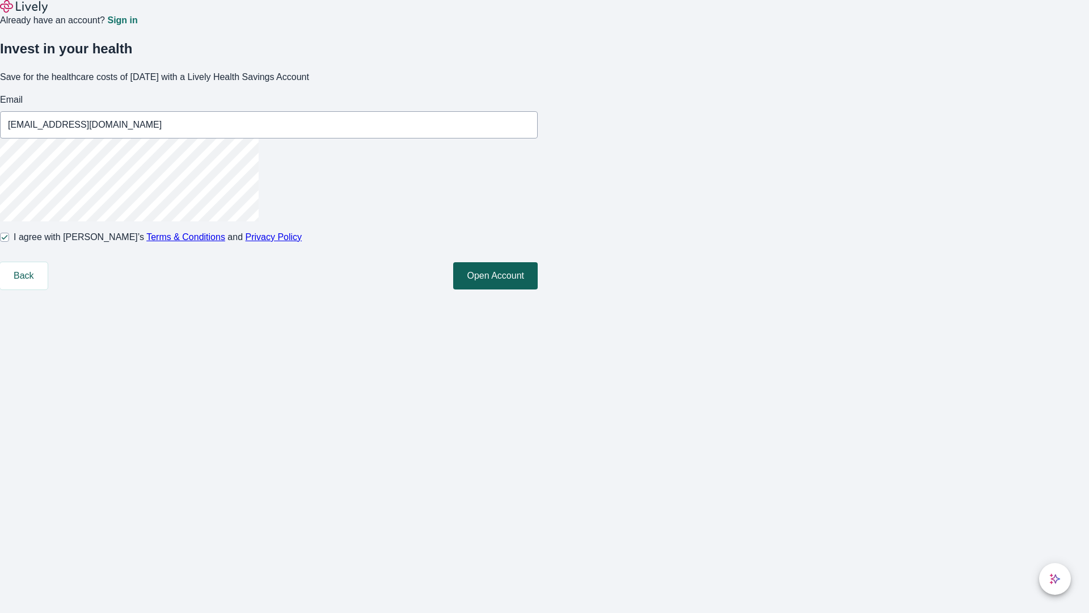
click at [538, 289] on button "Open Account" at bounding box center [495, 275] width 85 height 27
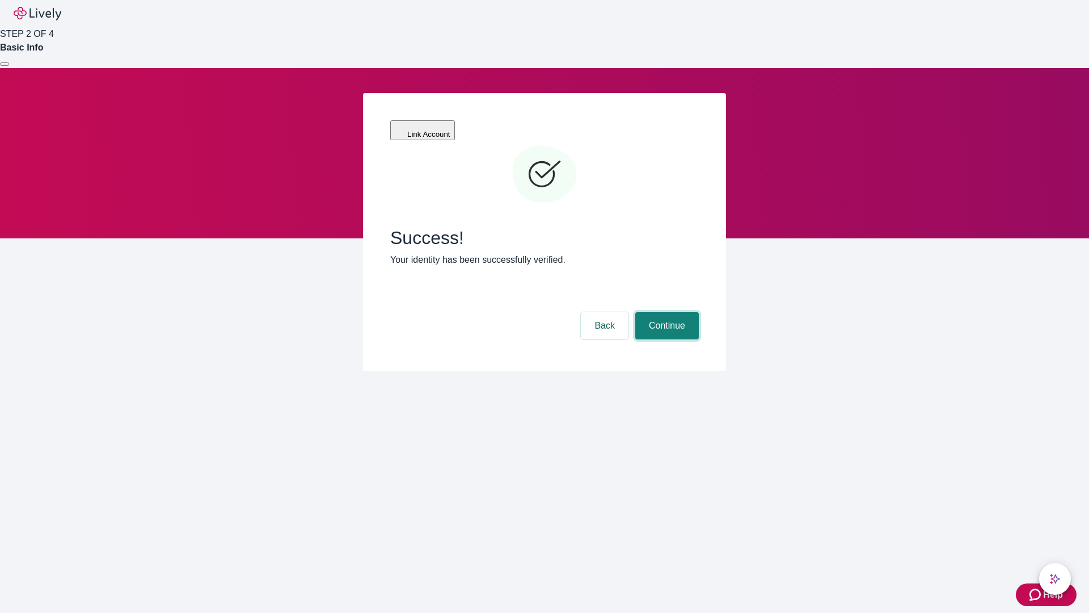
click at [666, 312] on button "Continue" at bounding box center [667, 325] width 64 height 27
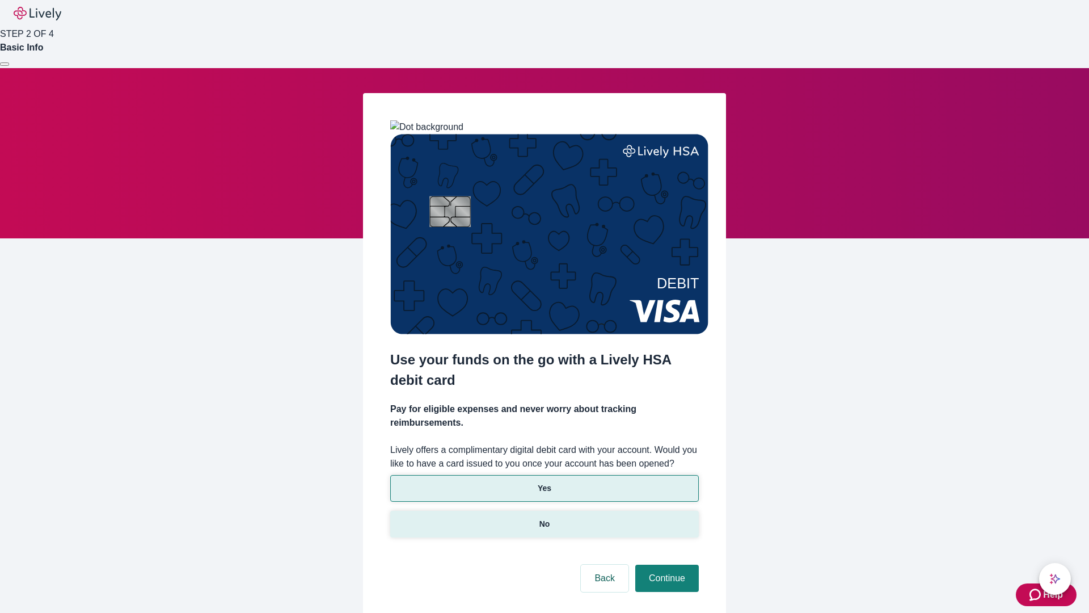
click at [544, 518] on p "No" at bounding box center [545, 524] width 11 height 12
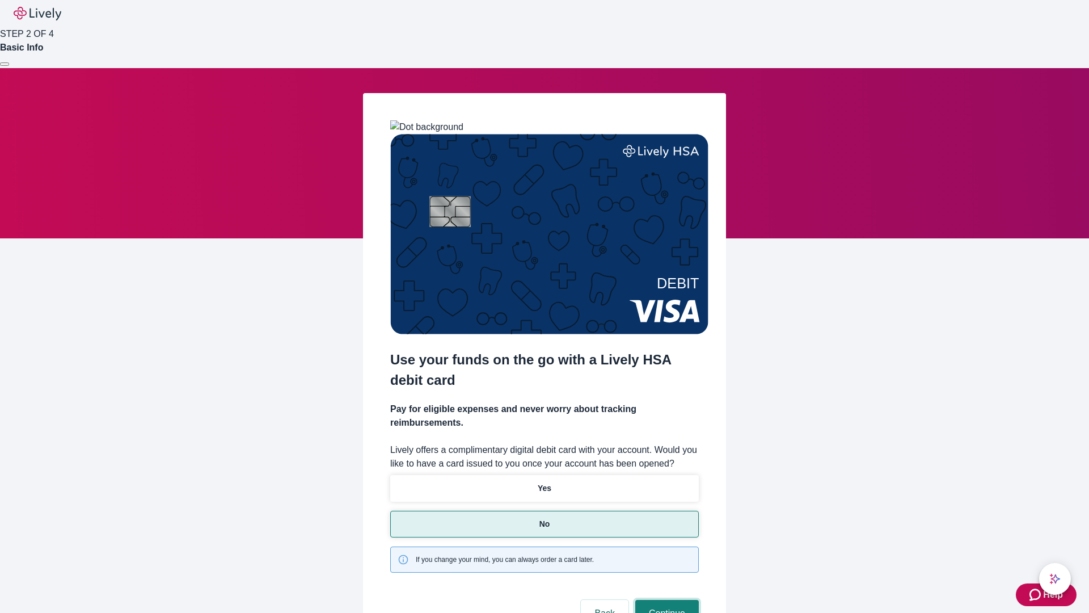
click at [666, 600] on button "Continue" at bounding box center [667, 613] width 64 height 27
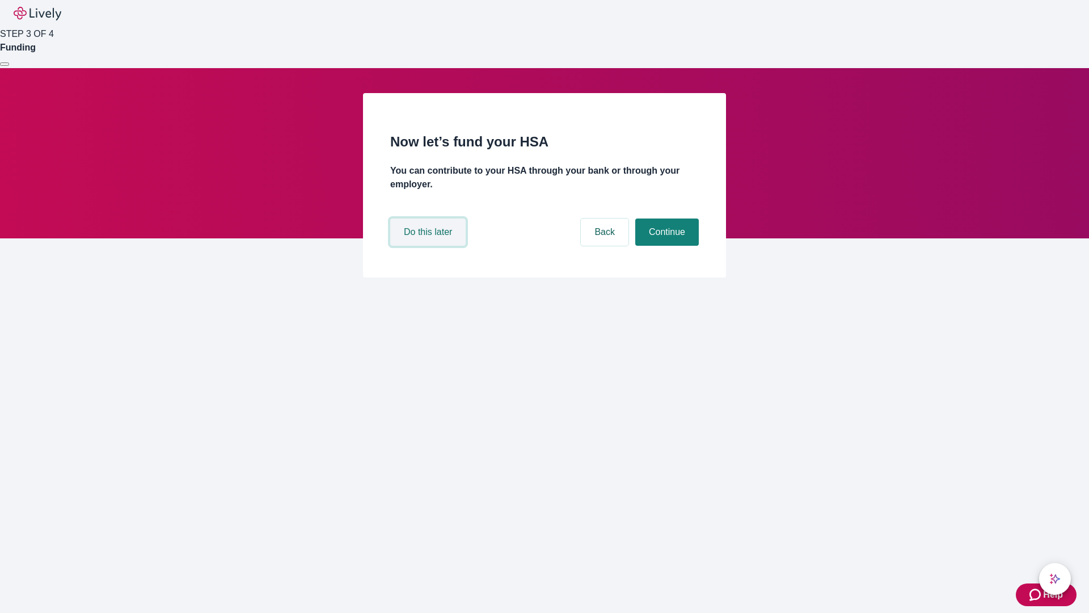
click at [430, 246] on button "Do this later" at bounding box center [427, 231] width 75 height 27
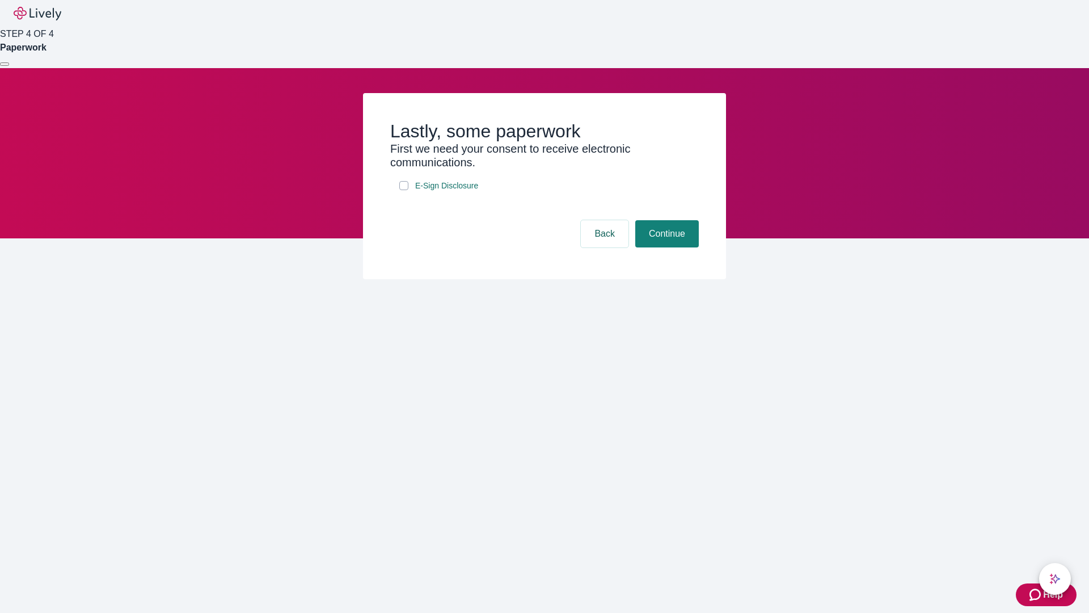
click at [404, 190] on input "E-Sign Disclosure" at bounding box center [403, 185] width 9 height 9
checkbox input "true"
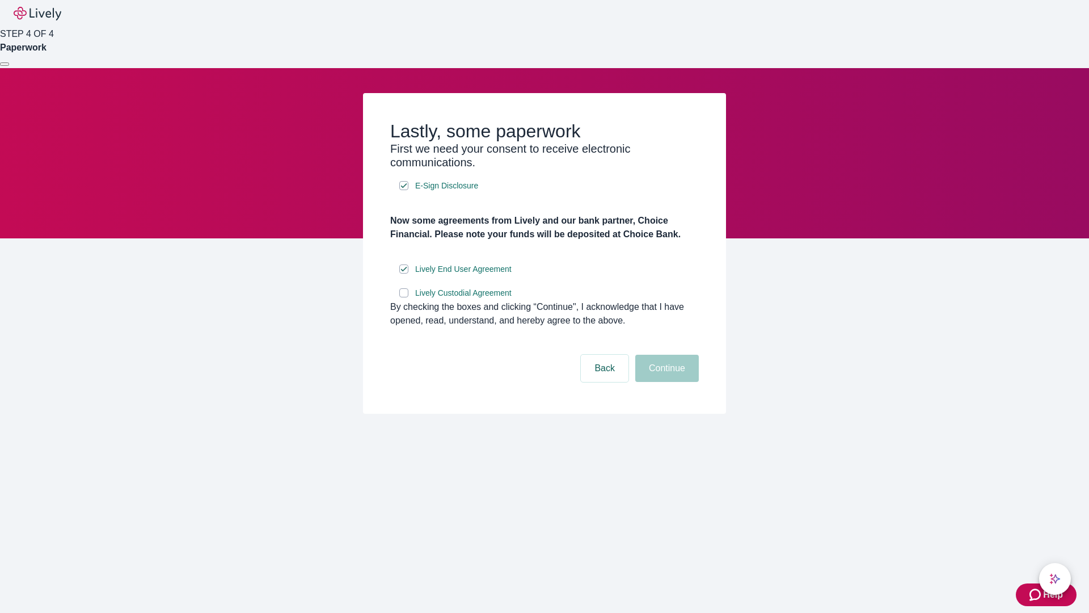
click at [404, 297] on input "Lively Custodial Agreement" at bounding box center [403, 292] width 9 height 9
checkbox input "true"
click at [666, 382] on button "Continue" at bounding box center [667, 368] width 64 height 27
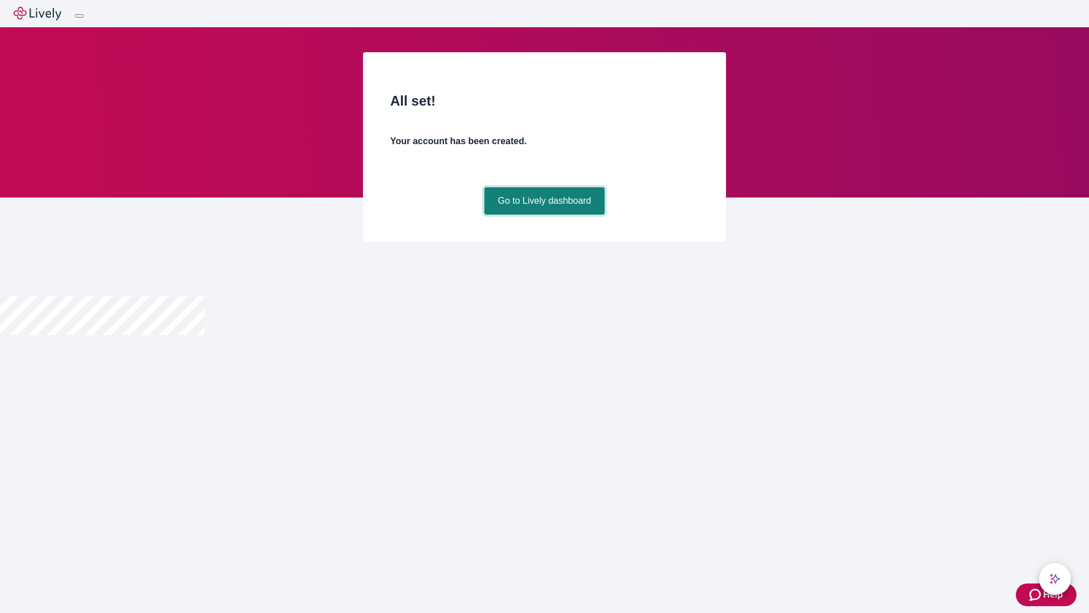
click at [544, 214] on link "Go to Lively dashboard" at bounding box center [545, 200] width 121 height 27
